Goal: Task Accomplishment & Management: Use online tool/utility

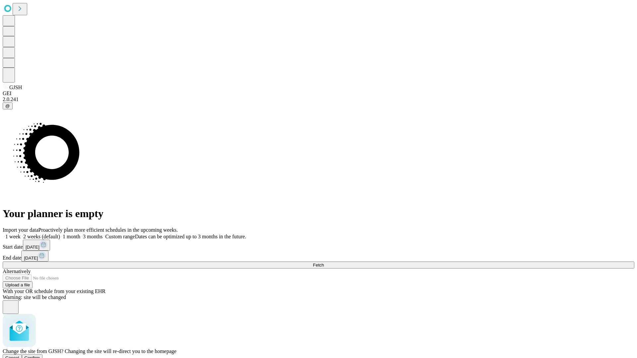
click at [40, 355] on span "Confirm" at bounding box center [33, 357] width 16 height 5
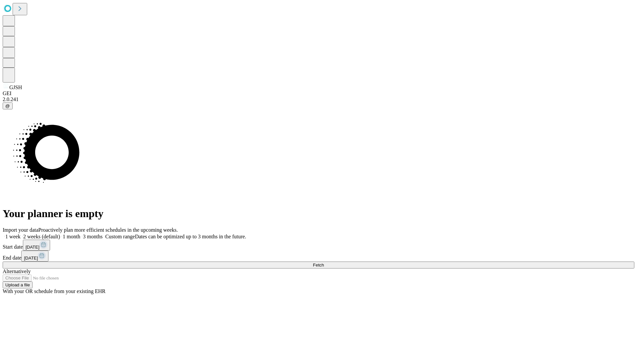
click at [21, 234] on label "1 week" at bounding box center [12, 237] width 18 height 6
click at [324, 263] on span "Fetch" at bounding box center [318, 265] width 11 height 5
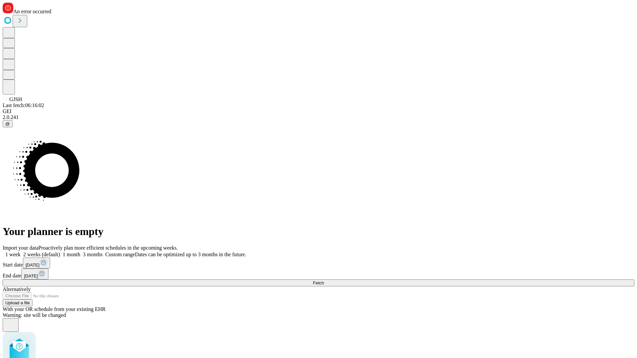
click at [21, 252] on label "1 week" at bounding box center [12, 255] width 18 height 6
click at [324, 281] on span "Fetch" at bounding box center [318, 283] width 11 height 5
click at [21, 252] on label "1 week" at bounding box center [12, 255] width 18 height 6
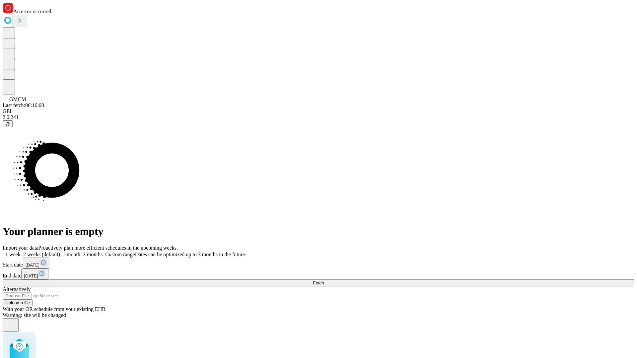
click at [324, 281] on span "Fetch" at bounding box center [318, 283] width 11 height 5
click at [21, 252] on label "1 week" at bounding box center [12, 255] width 18 height 6
click at [324, 281] on span "Fetch" at bounding box center [318, 283] width 11 height 5
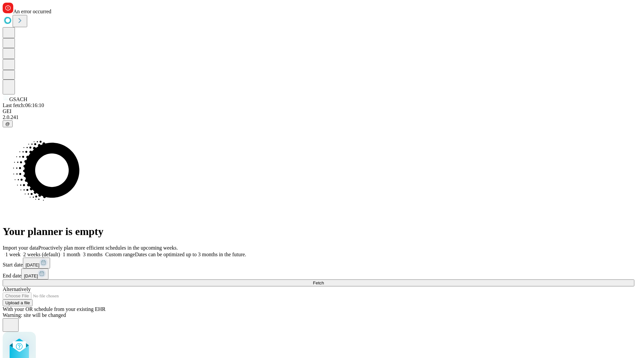
click at [21, 252] on label "1 week" at bounding box center [12, 255] width 18 height 6
click at [324, 281] on span "Fetch" at bounding box center [318, 283] width 11 height 5
click at [21, 252] on label "1 week" at bounding box center [12, 255] width 18 height 6
click at [324, 281] on span "Fetch" at bounding box center [318, 283] width 11 height 5
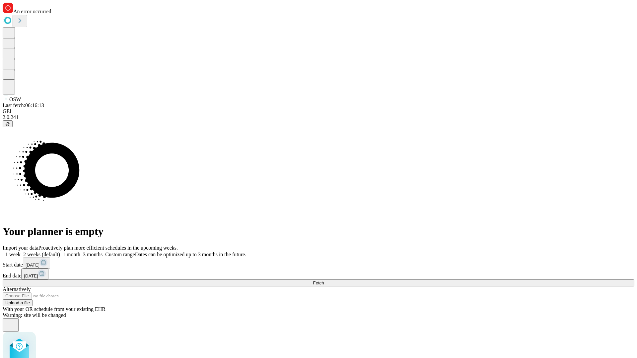
click at [21, 252] on label "1 week" at bounding box center [12, 255] width 18 height 6
click at [324, 281] on span "Fetch" at bounding box center [318, 283] width 11 height 5
click at [21, 252] on label "1 week" at bounding box center [12, 255] width 18 height 6
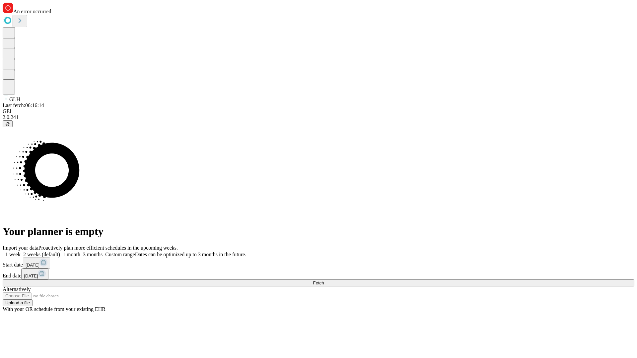
click at [324, 281] on span "Fetch" at bounding box center [318, 283] width 11 height 5
click at [21, 252] on label "1 week" at bounding box center [12, 255] width 18 height 6
click at [324, 281] on span "Fetch" at bounding box center [318, 283] width 11 height 5
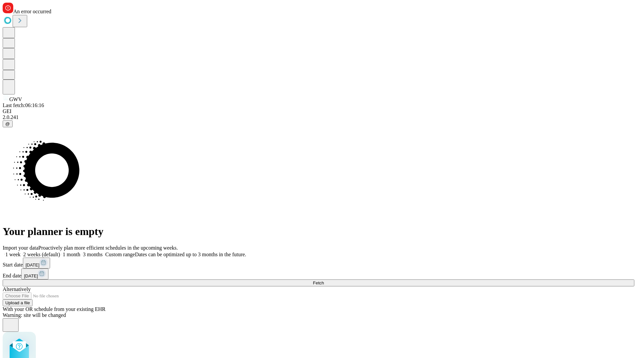
click at [21, 252] on label "1 week" at bounding box center [12, 255] width 18 height 6
click at [324, 281] on span "Fetch" at bounding box center [318, 283] width 11 height 5
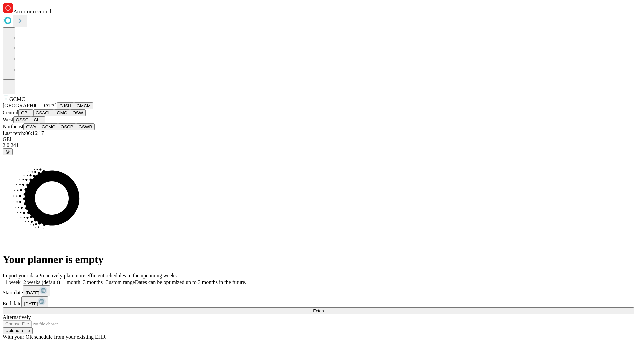
click at [58, 130] on button "OSCP" at bounding box center [67, 126] width 18 height 7
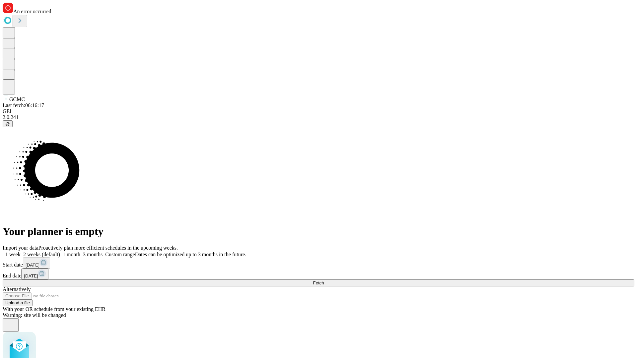
click at [21, 252] on label "1 week" at bounding box center [12, 255] width 18 height 6
click at [324, 281] on span "Fetch" at bounding box center [318, 283] width 11 height 5
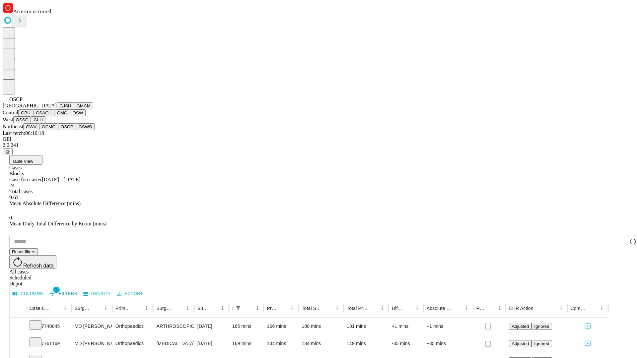
click at [76, 130] on button "GSWB" at bounding box center [85, 126] width 19 height 7
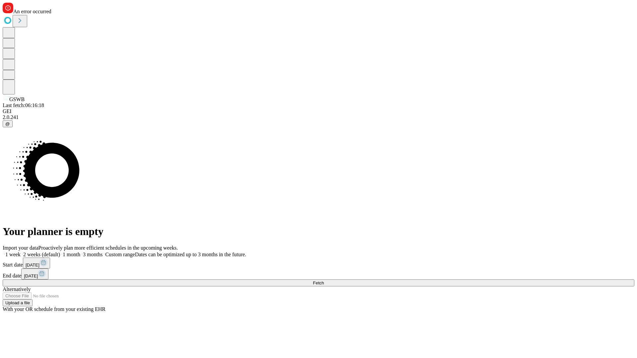
click at [21, 252] on label "1 week" at bounding box center [12, 255] width 18 height 6
click at [324, 281] on span "Fetch" at bounding box center [318, 283] width 11 height 5
